Goal: Find specific page/section: Find specific page/section

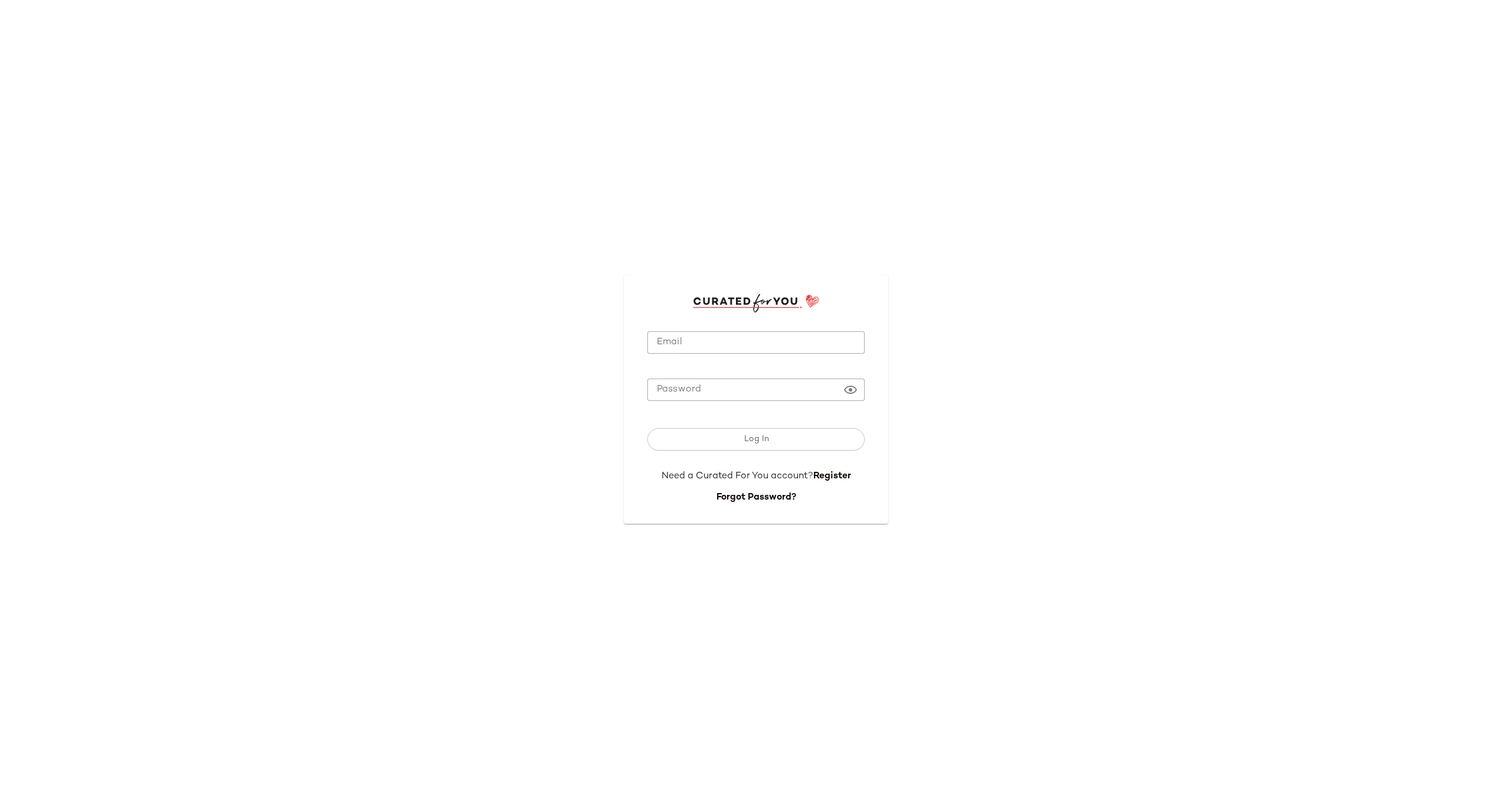
type input "**********"
click at [736, 433] on button "Log In" at bounding box center [756, 439] width 218 height 23
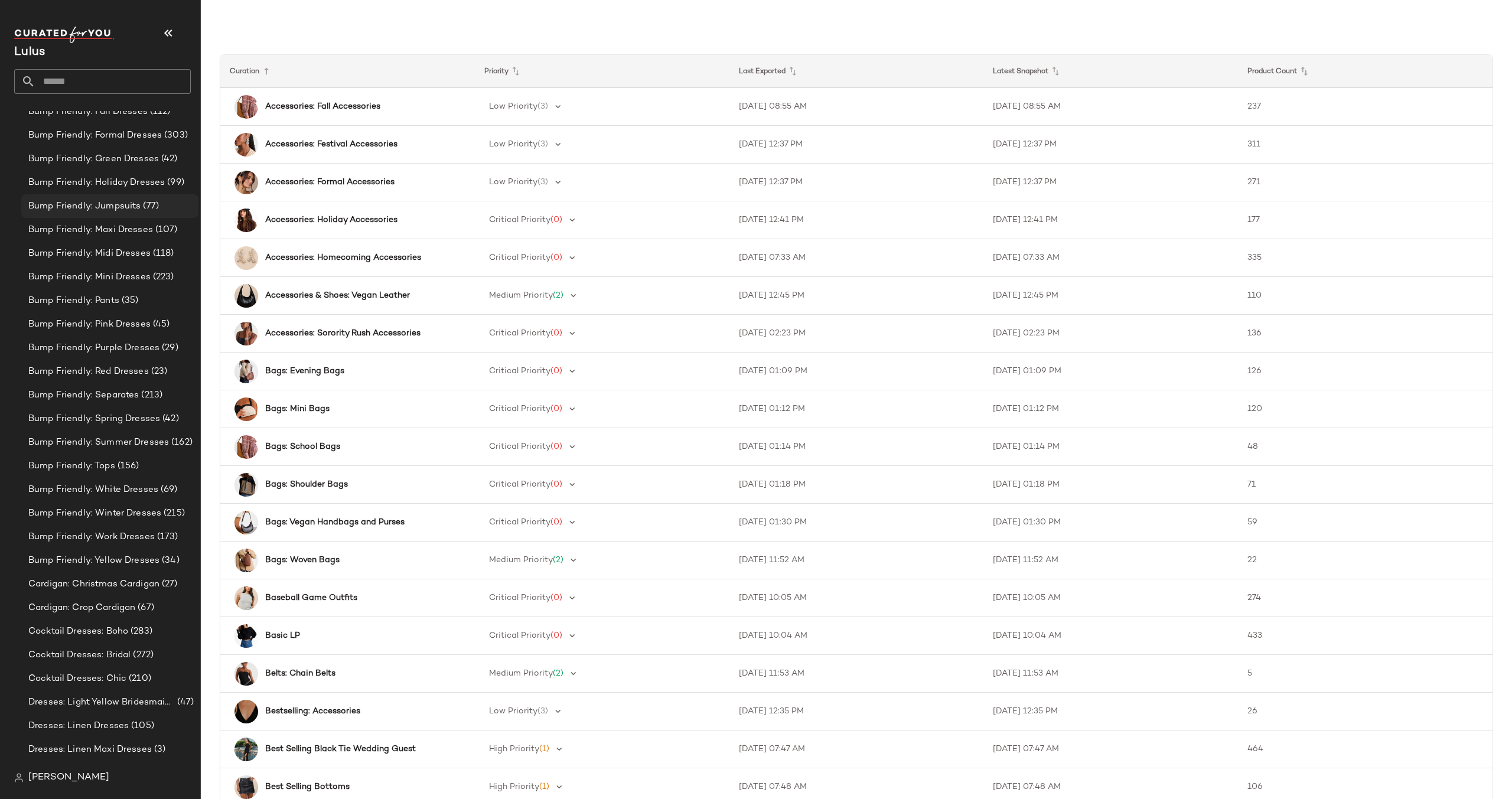
scroll to position [4132, 0]
click at [101, 79] on input "text" at bounding box center [113, 81] width 155 height 25
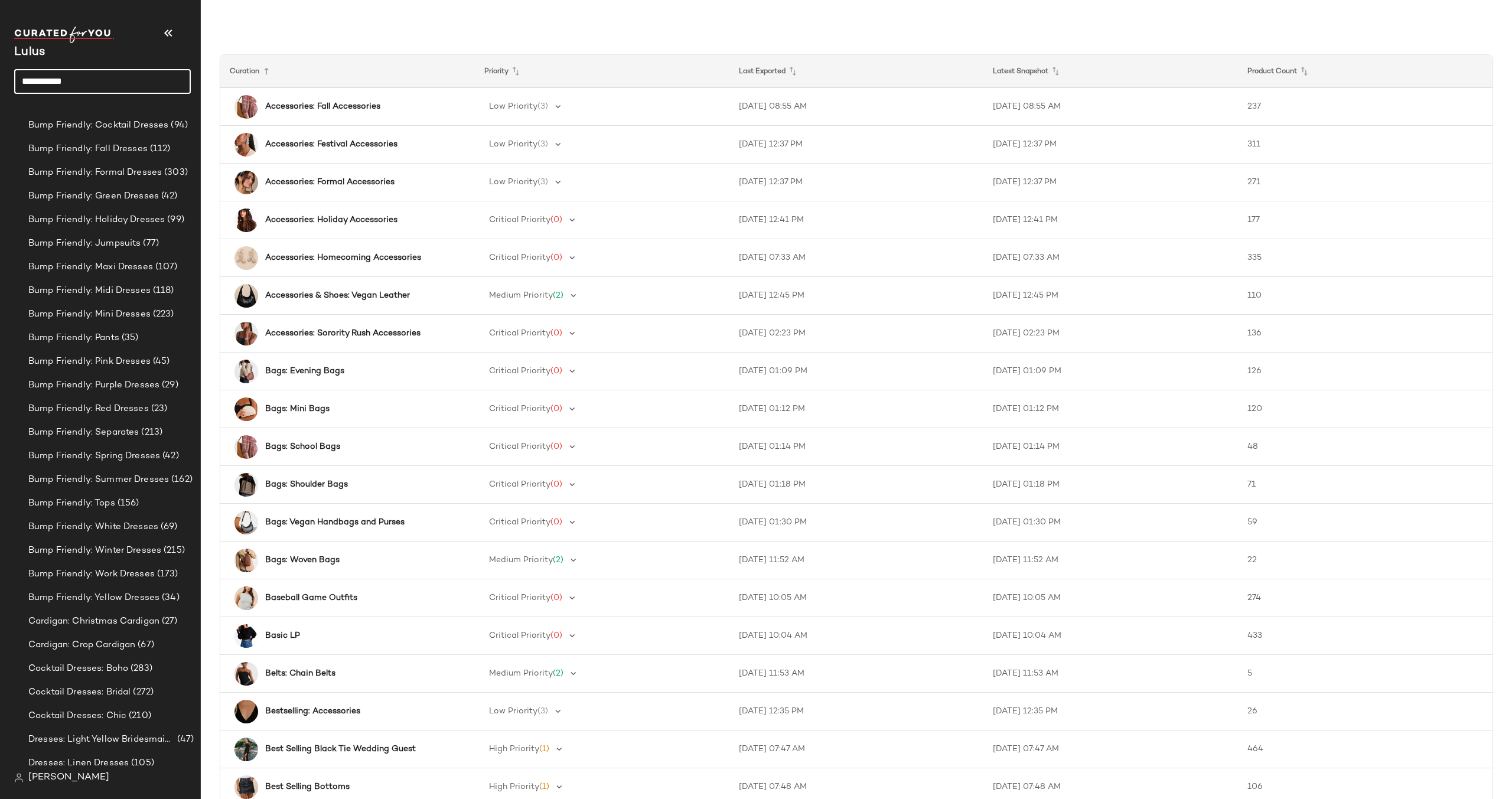
type input "**********"
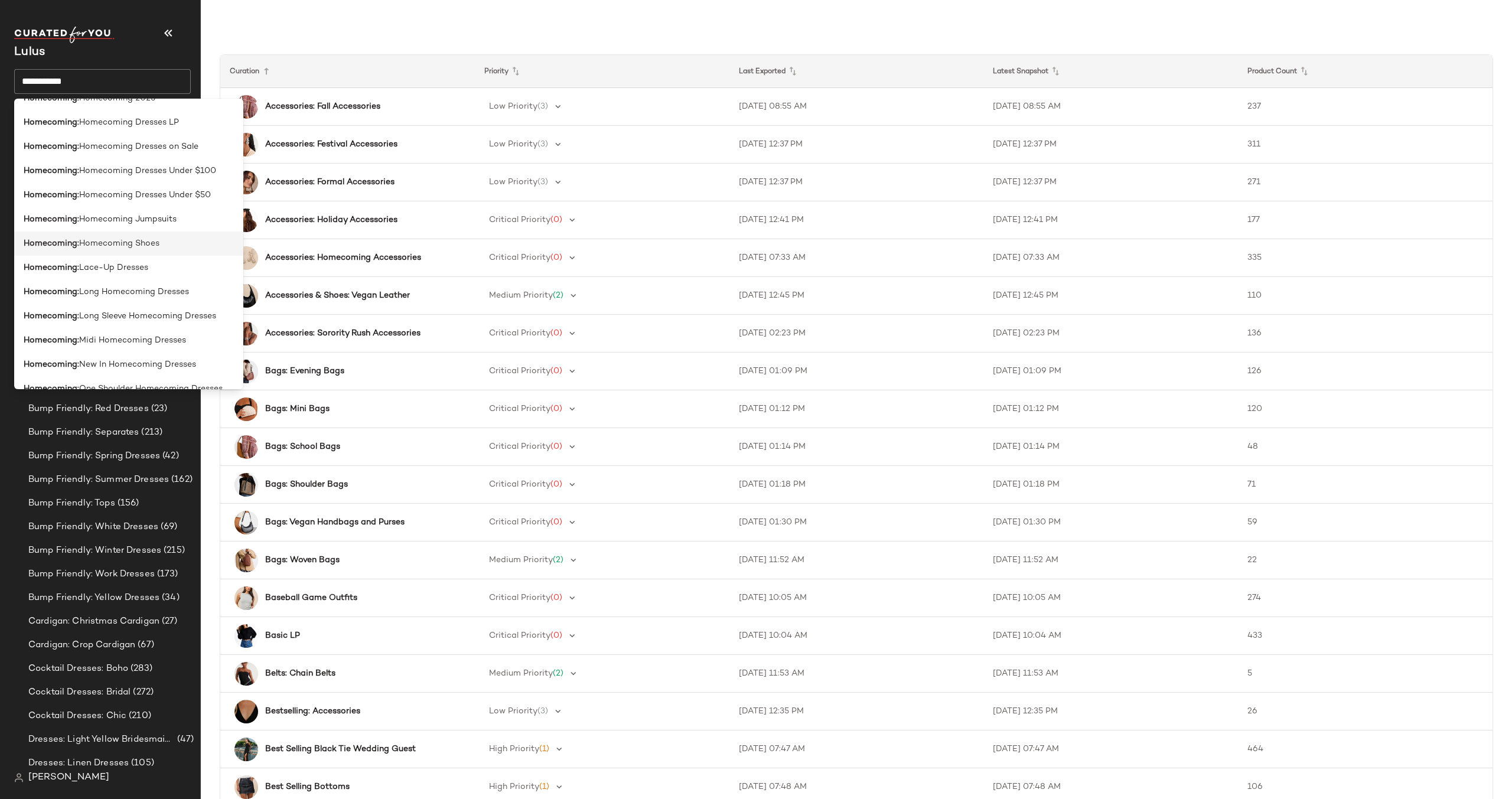
scroll to position [212, 0]
click at [150, 194] on span "Homecoming Dresses LP" at bounding box center [129, 194] width 100 height 12
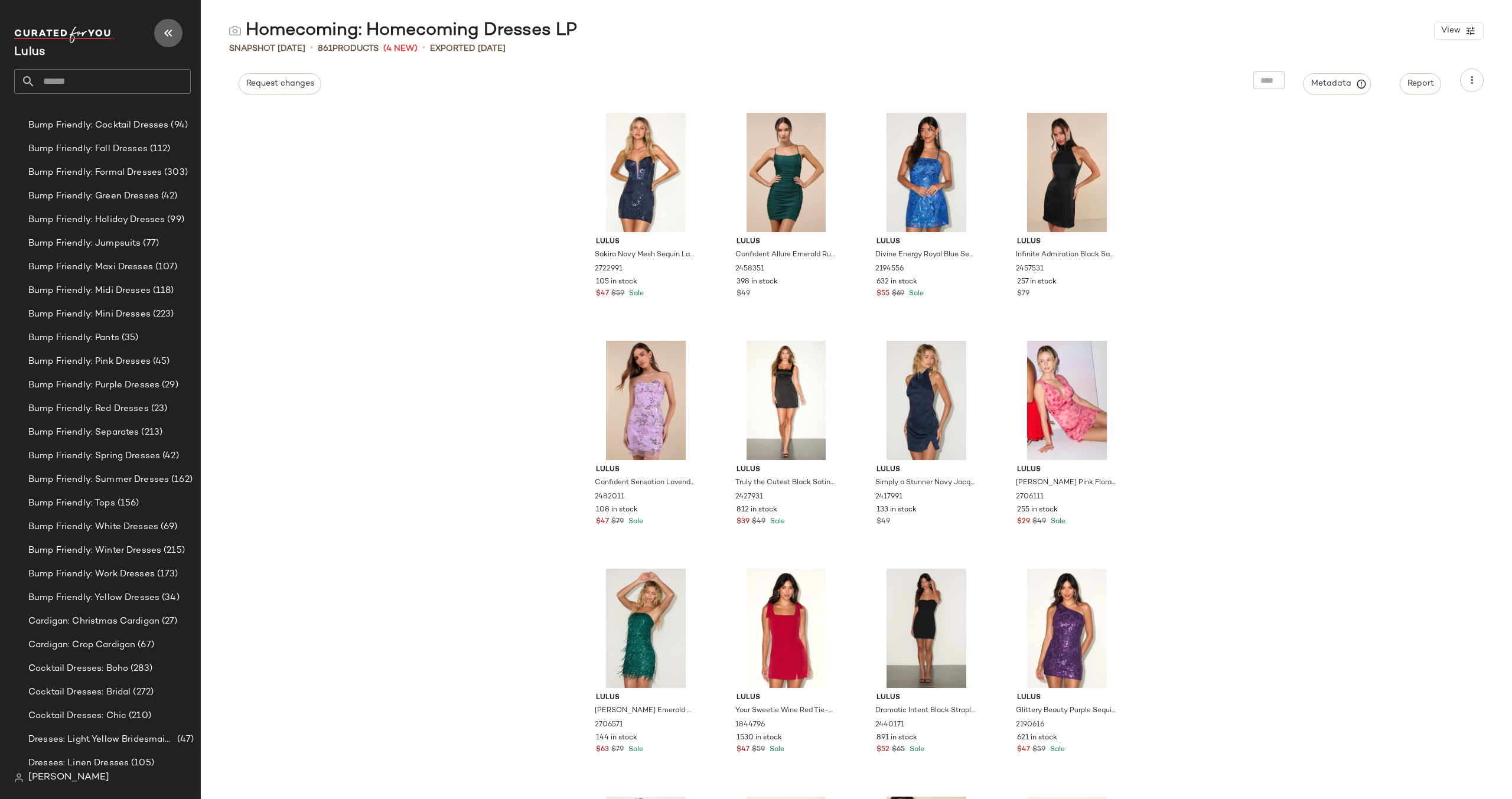
click at [170, 36] on icon "button" at bounding box center [168, 33] width 14 height 14
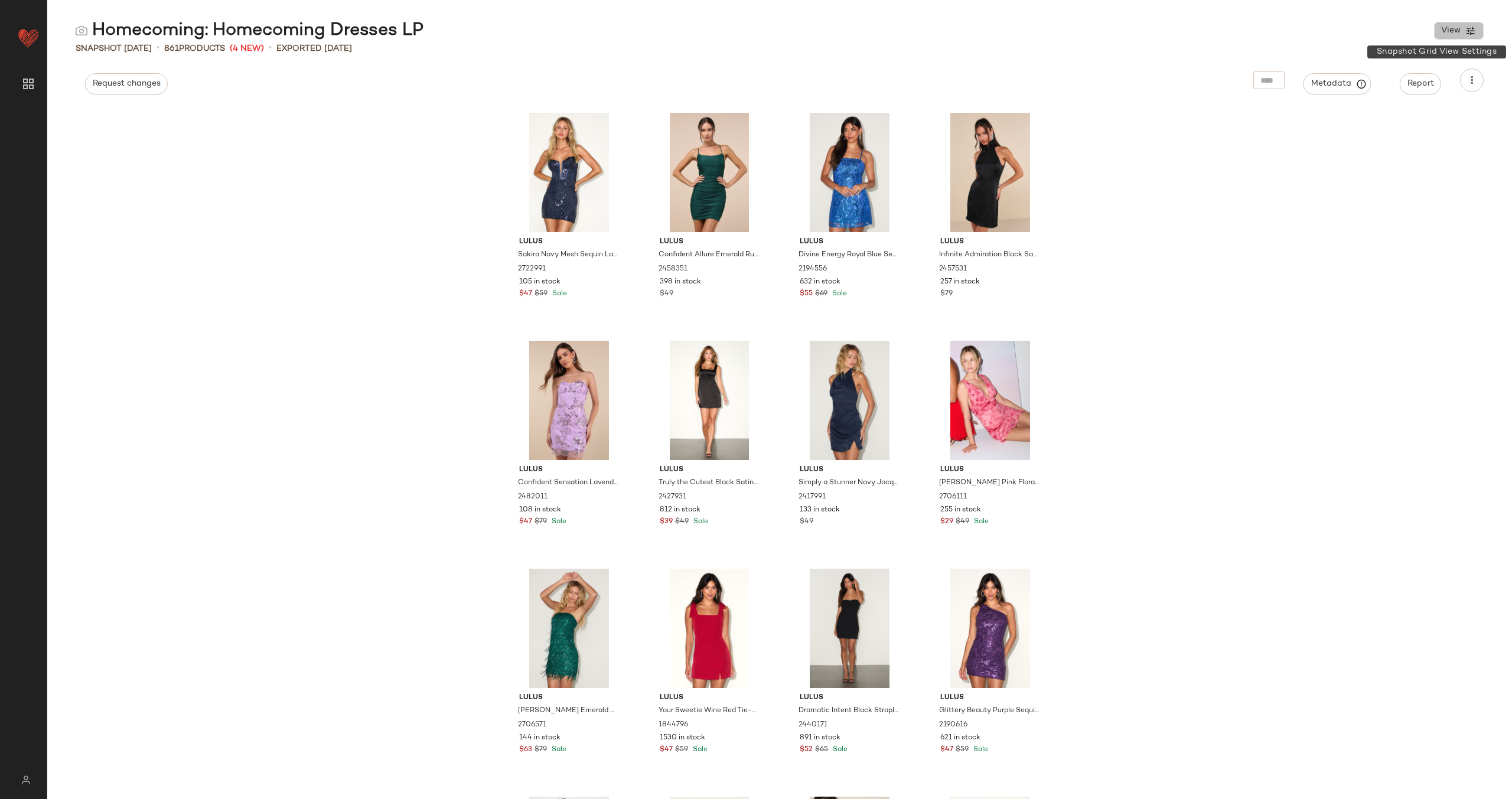
click at [1476, 32] on icon "button" at bounding box center [1470, 31] width 11 height 11
click at [1387, 17] on main "Homecoming: Homecoming Dresses LP View Snapshot [DATE] • 861 Products (4 New) •…" at bounding box center [756, 399] width 1512 height 799
click at [1355, 82] on span "Metadata" at bounding box center [1337, 84] width 54 height 11
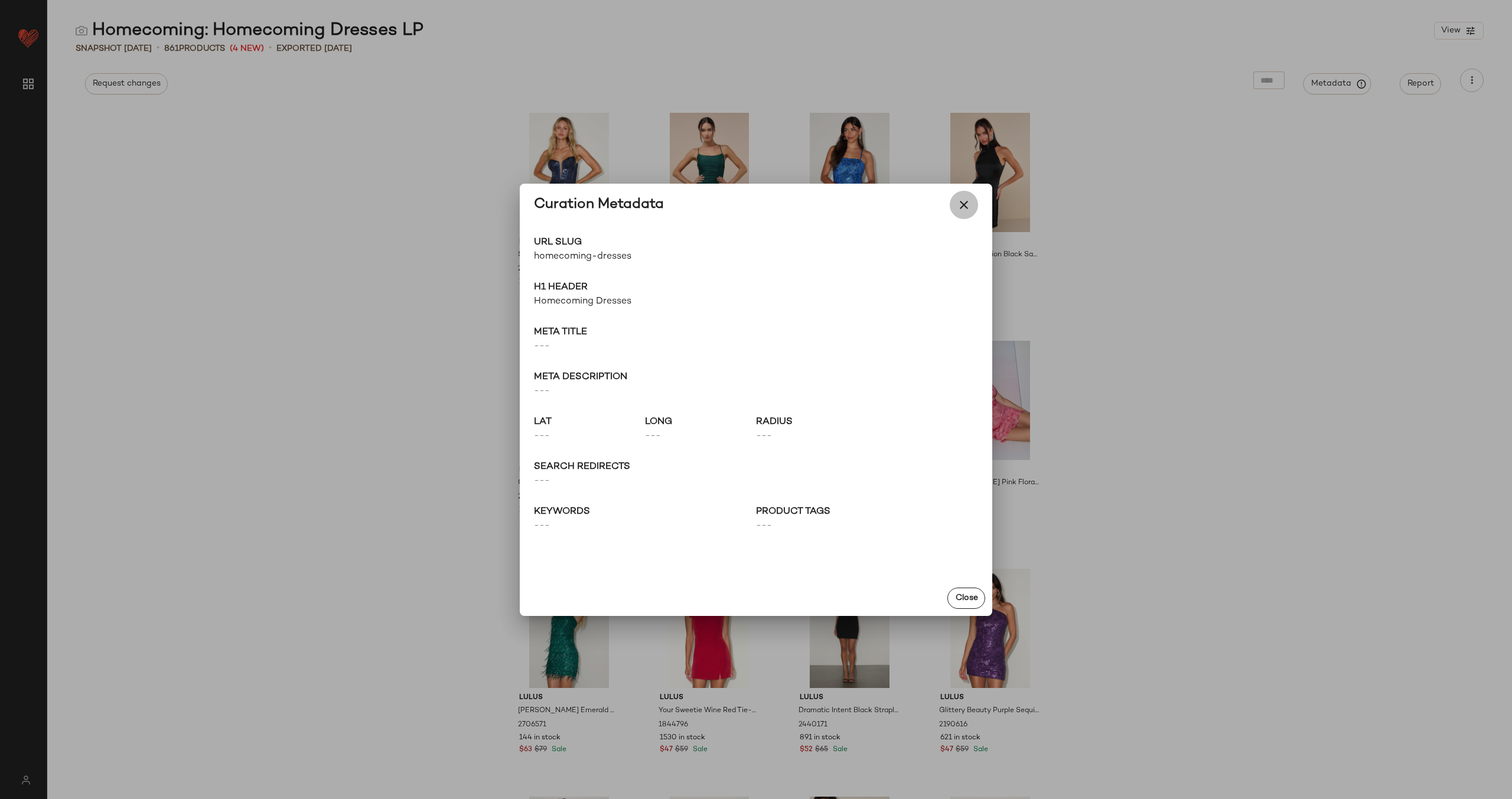
click at [971, 203] on button "button" at bounding box center [964, 205] width 29 height 29
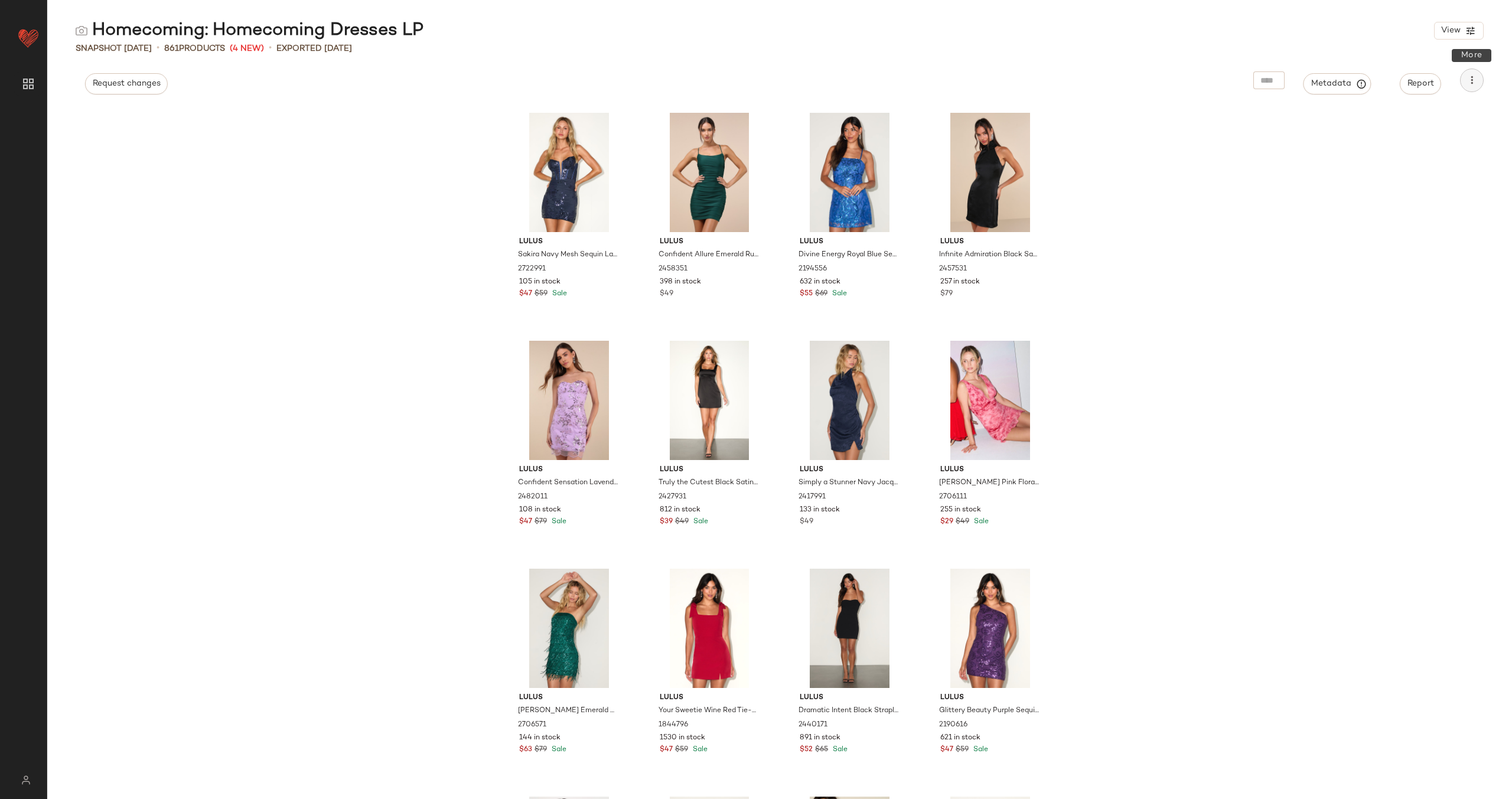
click at [1469, 85] on icon "button" at bounding box center [1472, 80] width 12 height 12
click at [1473, 79] on icon "button" at bounding box center [1472, 80] width 12 height 12
